Goal: Check status: Check status

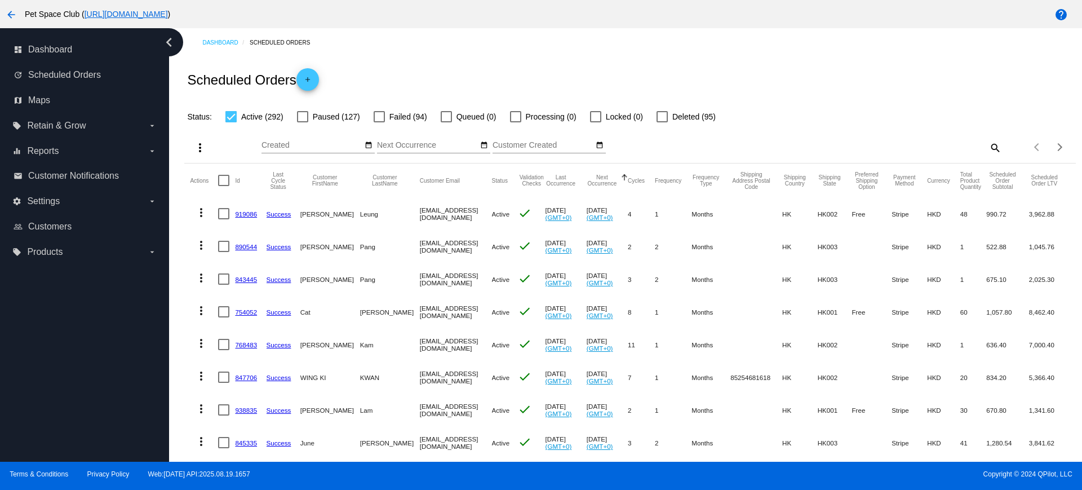
click at [988, 144] on mat-icon "search" at bounding box center [995, 147] width 14 height 17
click at [838, 146] on input "Search" at bounding box center [891, 145] width 222 height 9
paste input "806825"
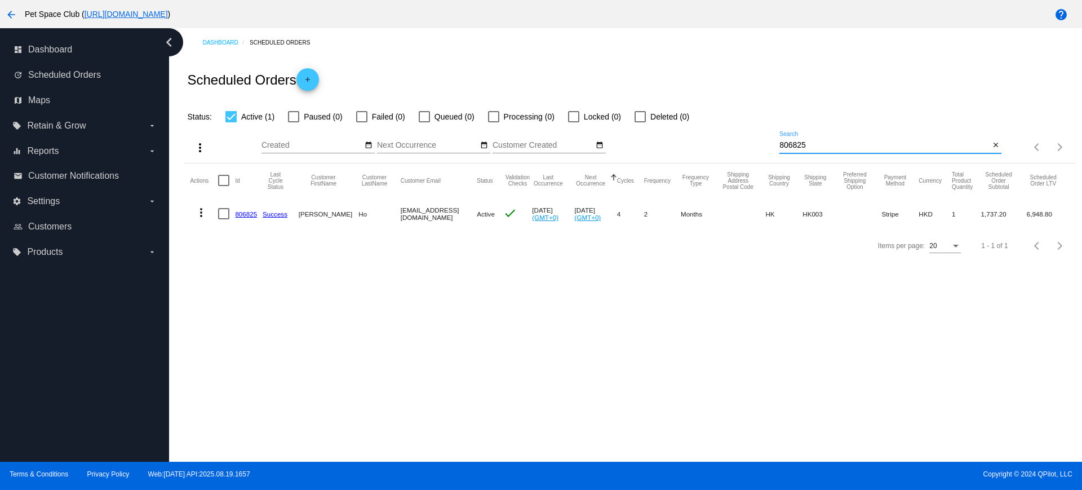
type input "806825"
drag, startPoint x: 852, startPoint y: 146, endPoint x: 743, endPoint y: 139, distance: 109.0
click at [743, 139] on div "more_vert Aug Jan Feb Mar [DATE]" at bounding box center [629, 143] width 891 height 40
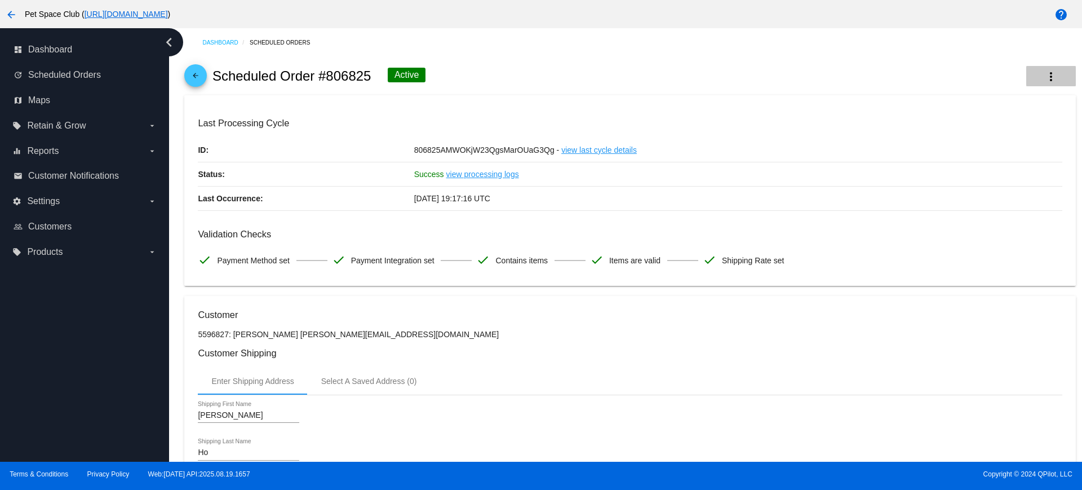
click at [1044, 72] on mat-icon "more_vert" at bounding box center [1051, 77] width 14 height 14
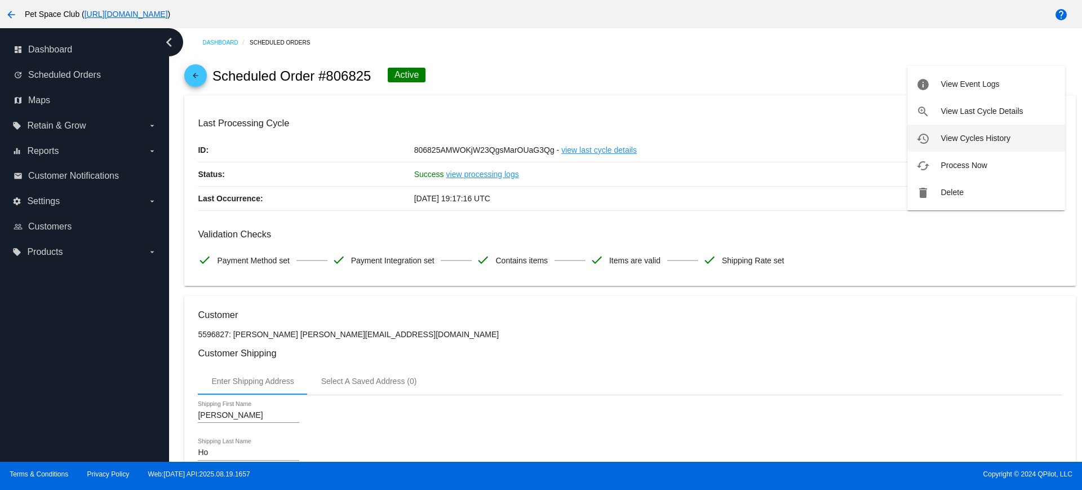
click at [992, 132] on button "history View Cycles History" at bounding box center [986, 138] width 158 height 27
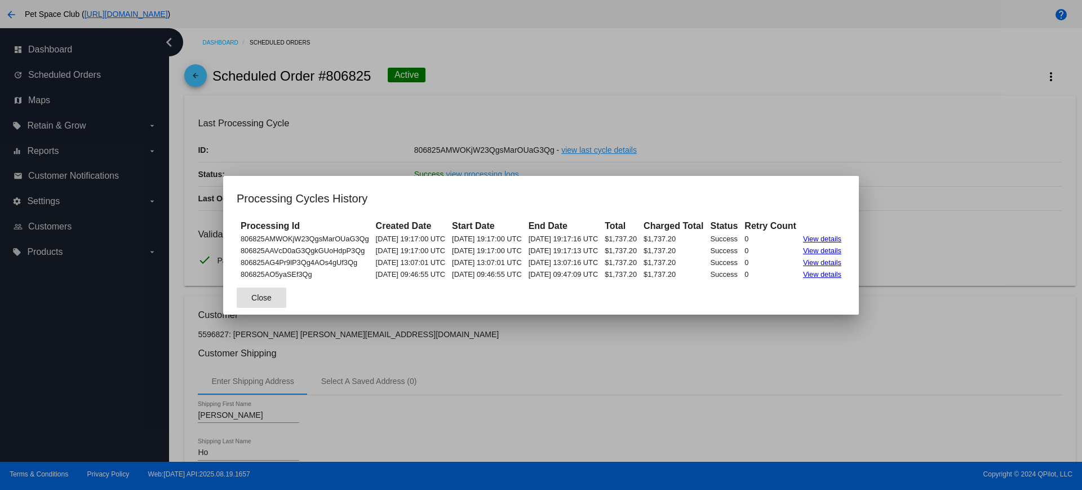
click at [251, 300] on span "Close" at bounding box center [261, 297] width 20 height 9
